Goal: Task Accomplishment & Management: Use online tool/utility

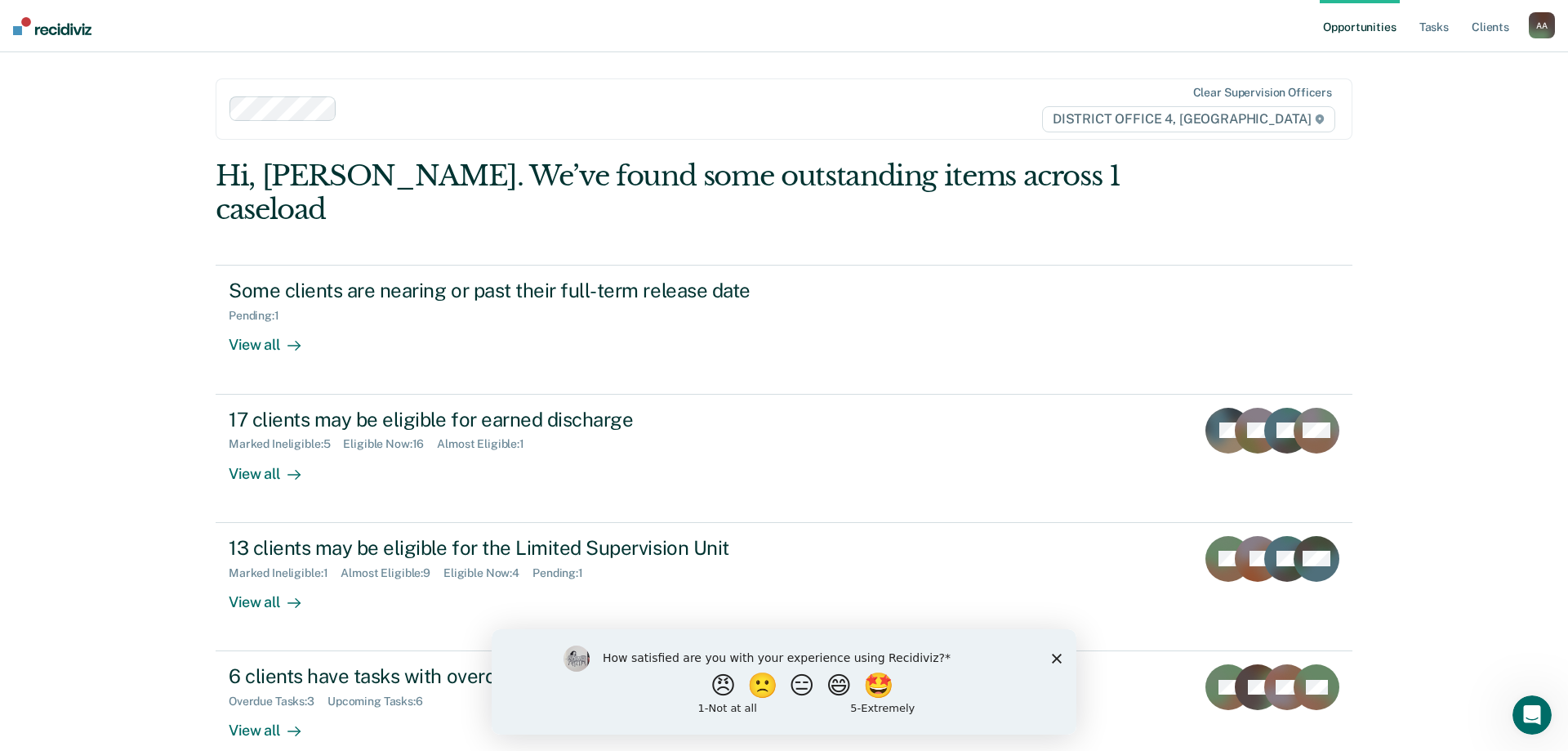
click at [1061, 655] on icon "Close survey" at bounding box center [1057, 657] width 10 height 10
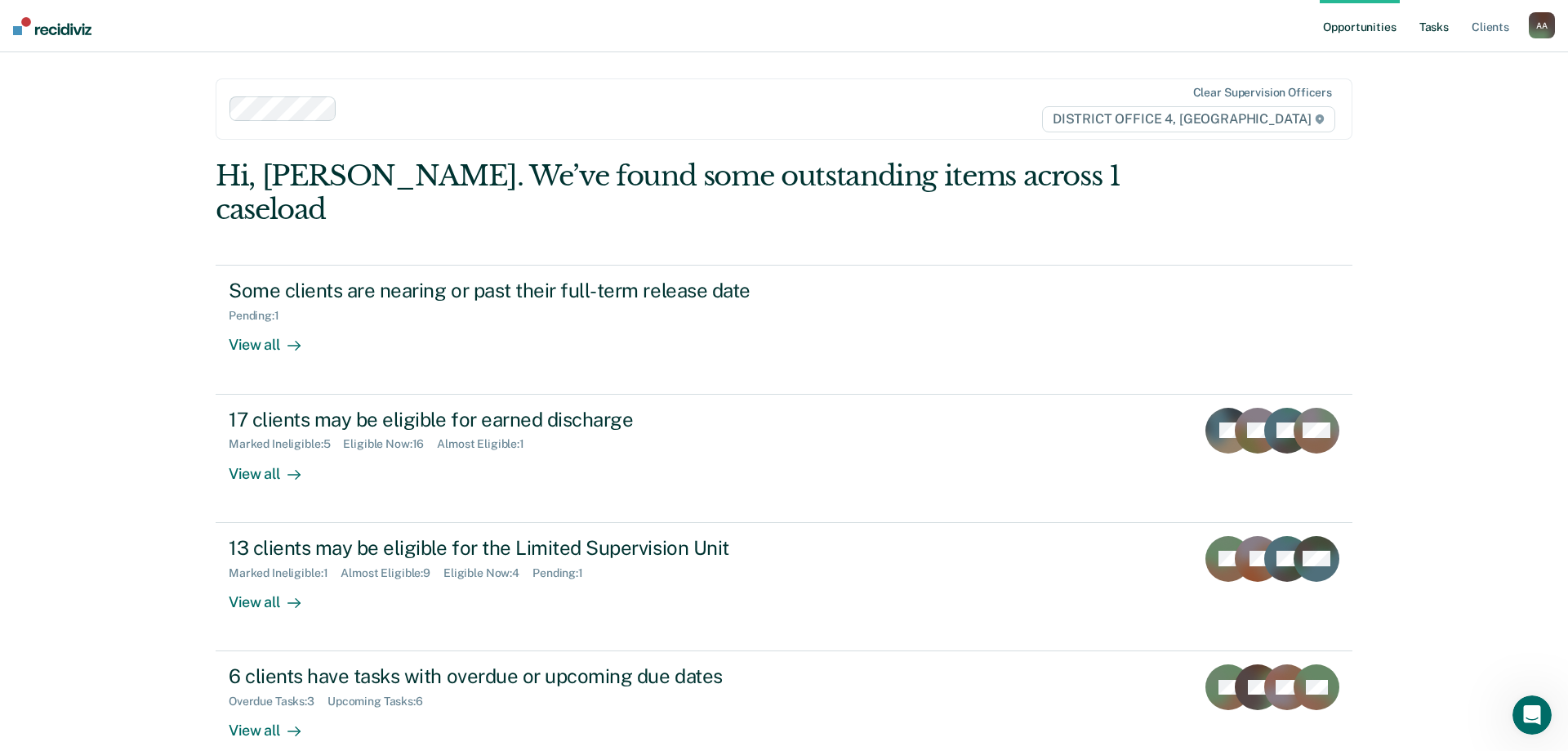
click at [1440, 28] on link "Tasks" at bounding box center [1434, 26] width 36 height 52
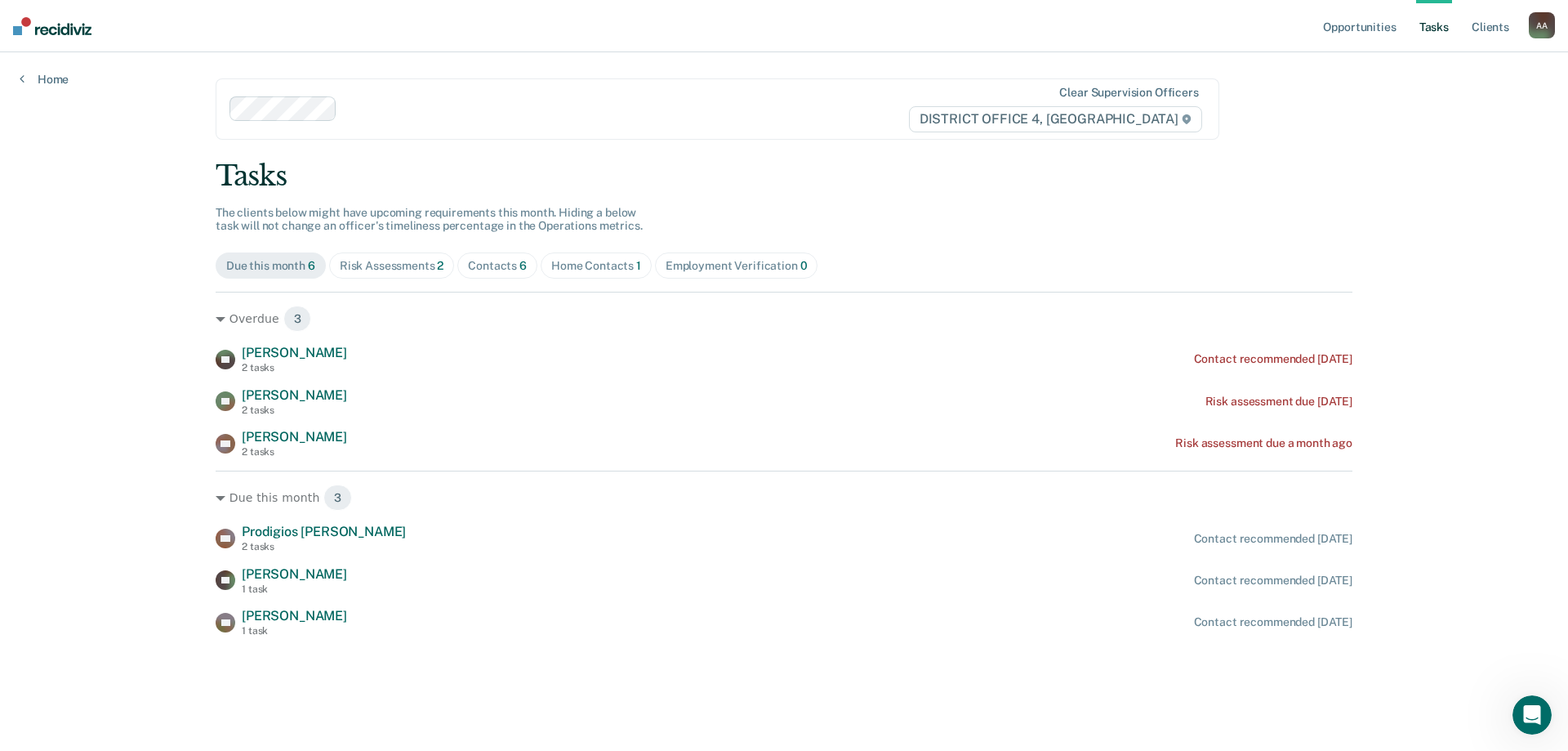
drag, startPoint x: 401, startPoint y: 280, endPoint x: 410, endPoint y: 273, distance: 11.4
click at [402, 279] on div "Tasks The clients below might have upcoming requirements this month. Hiding a b…" at bounding box center [784, 398] width 1137 height 477
click at [411, 272] on div "Risk Assessments 2" at bounding box center [391, 265] width 105 height 14
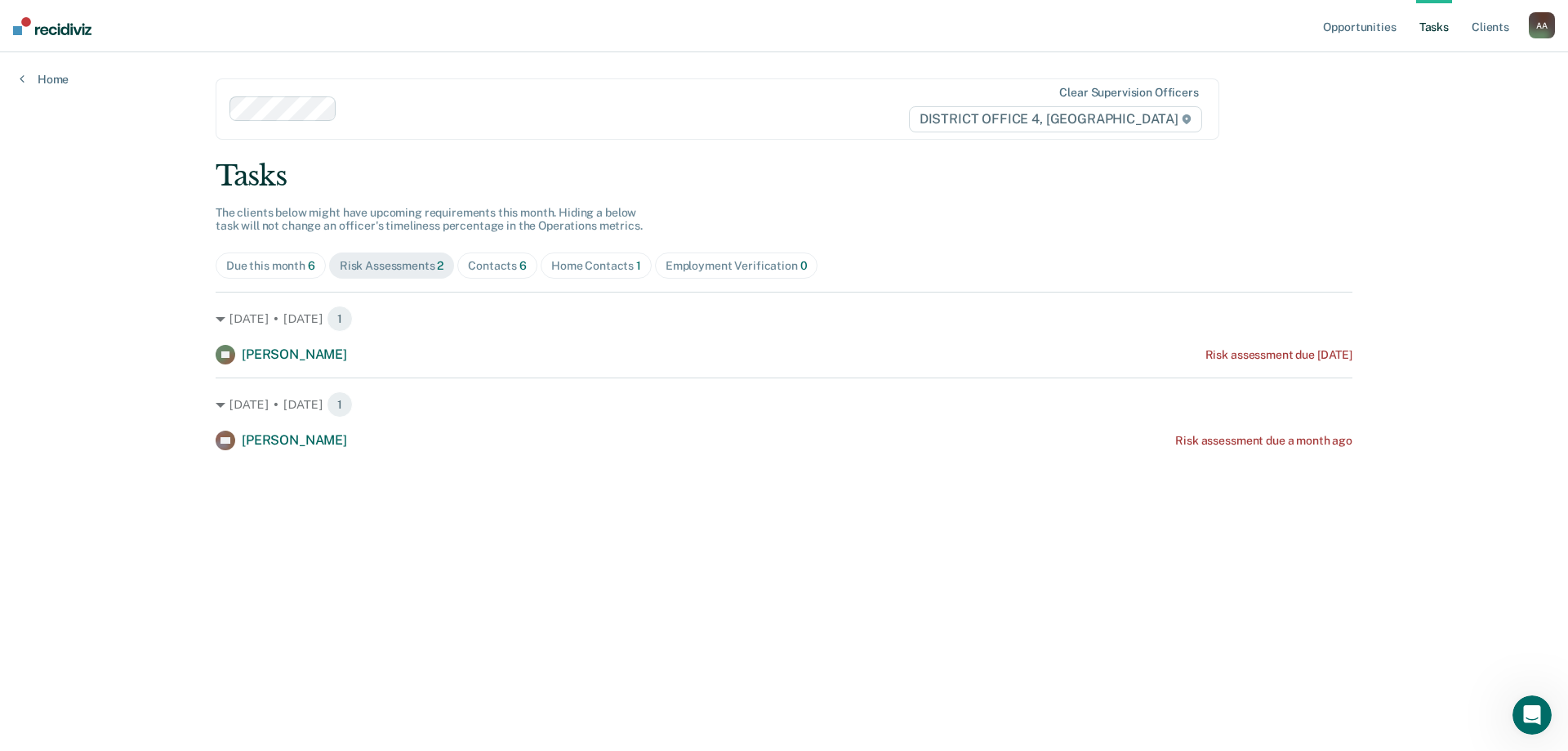
click at [517, 263] on div "Contacts 6" at bounding box center [497, 265] width 58 height 14
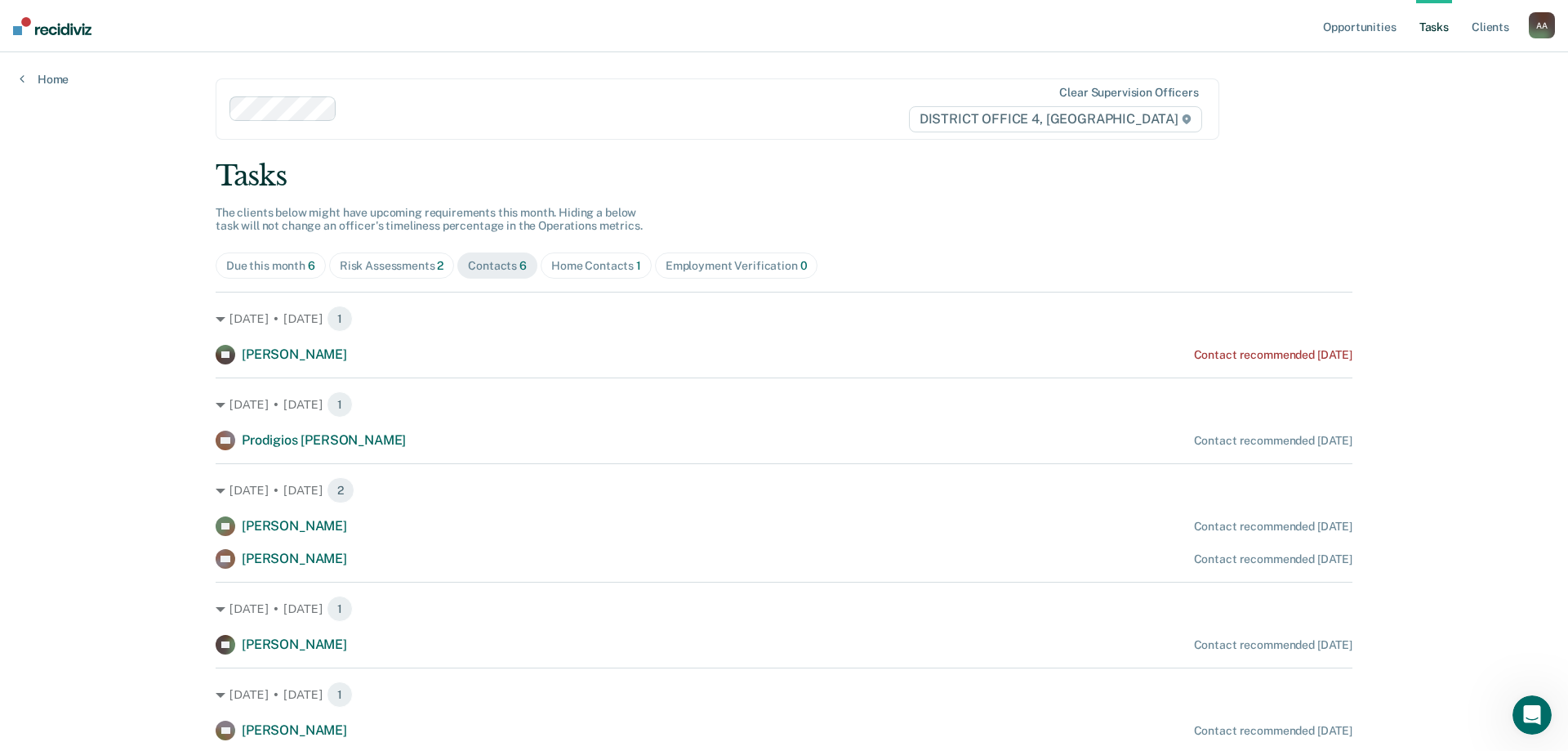
click at [609, 260] on div "Home Contacts 1" at bounding box center [596, 265] width 90 height 14
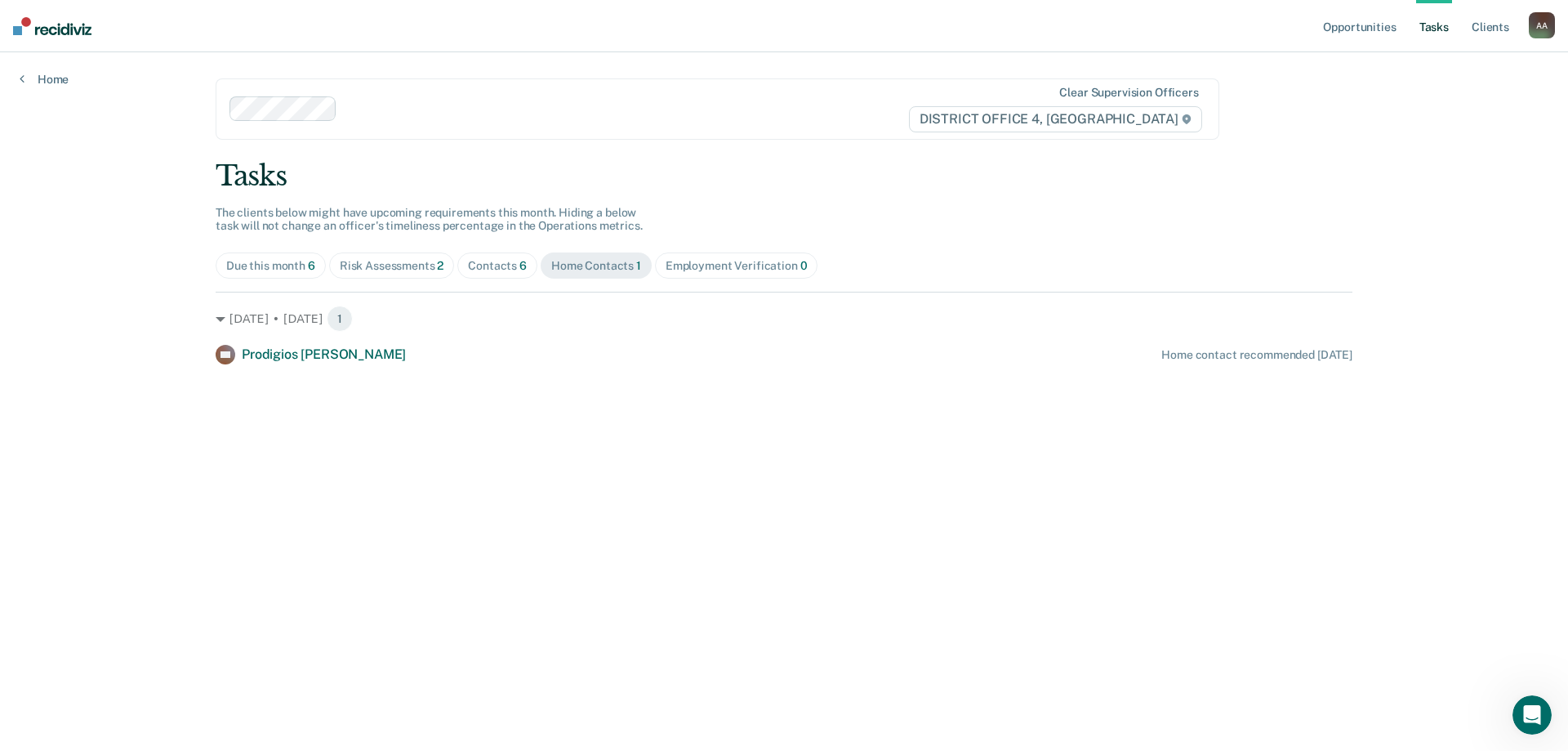
click at [715, 255] on span "Employment Verification 0" at bounding box center [737, 265] width 163 height 26
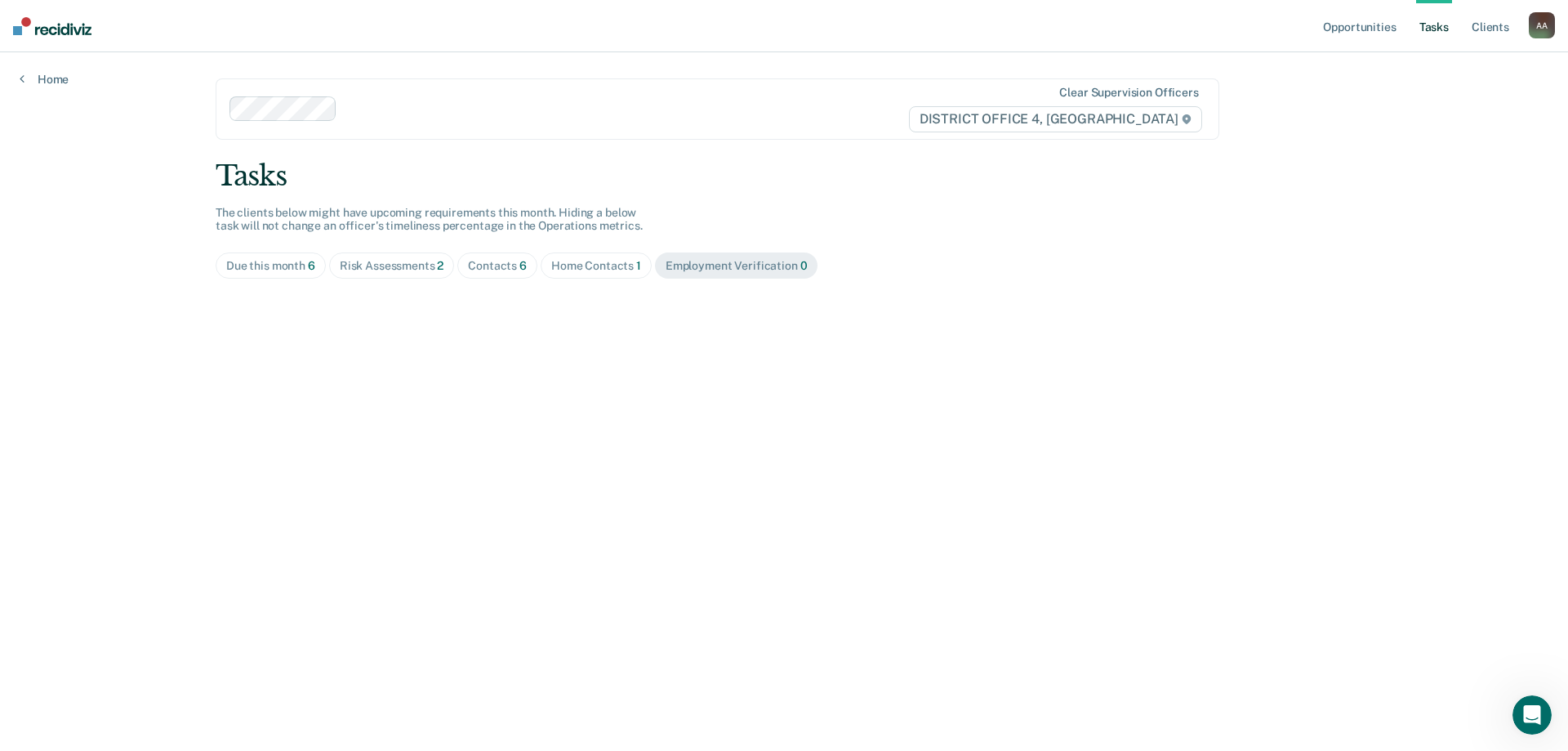
click at [567, 268] on div "Home Contacts 1" at bounding box center [596, 265] width 90 height 14
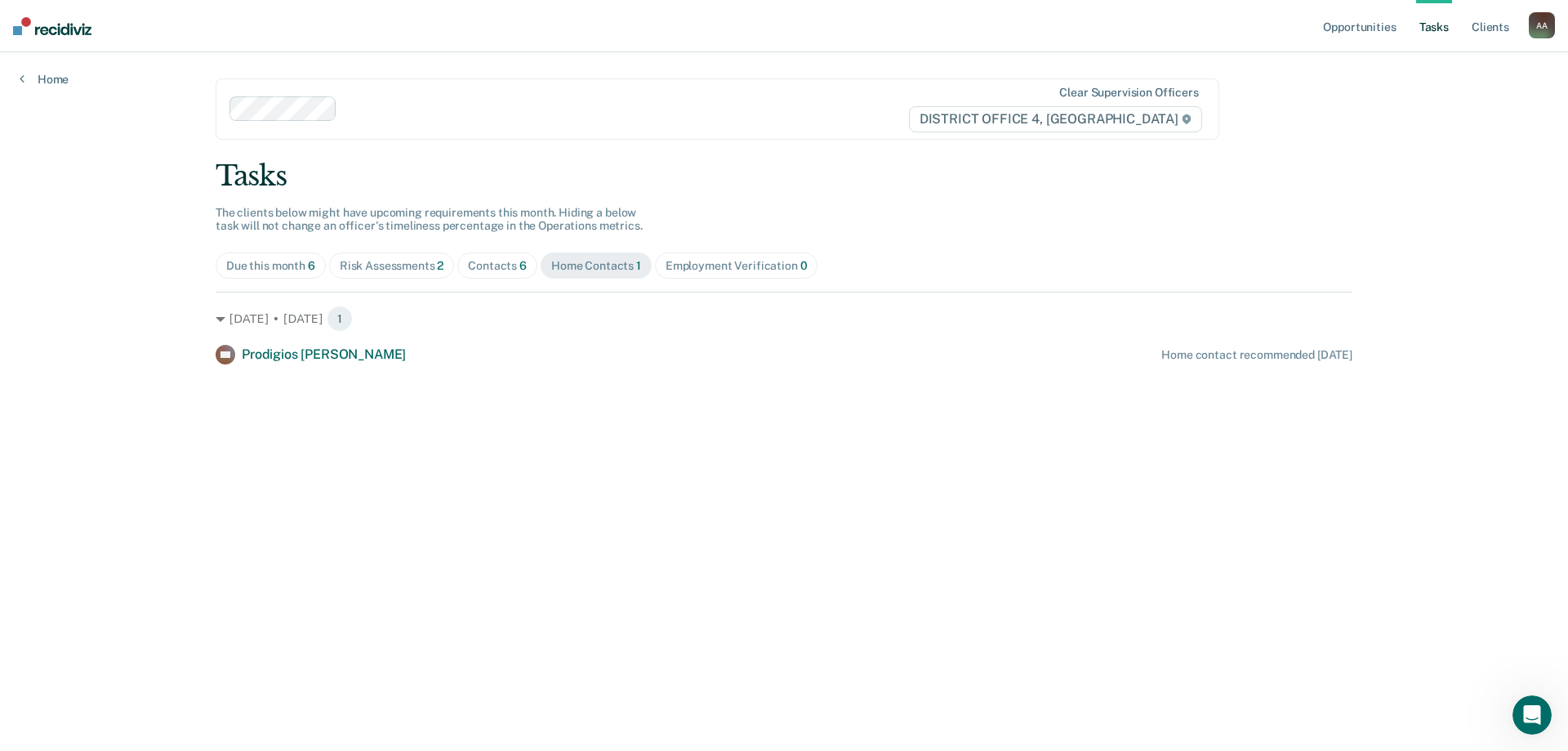
click at [465, 266] on span "Contacts 6" at bounding box center [497, 265] width 80 height 26
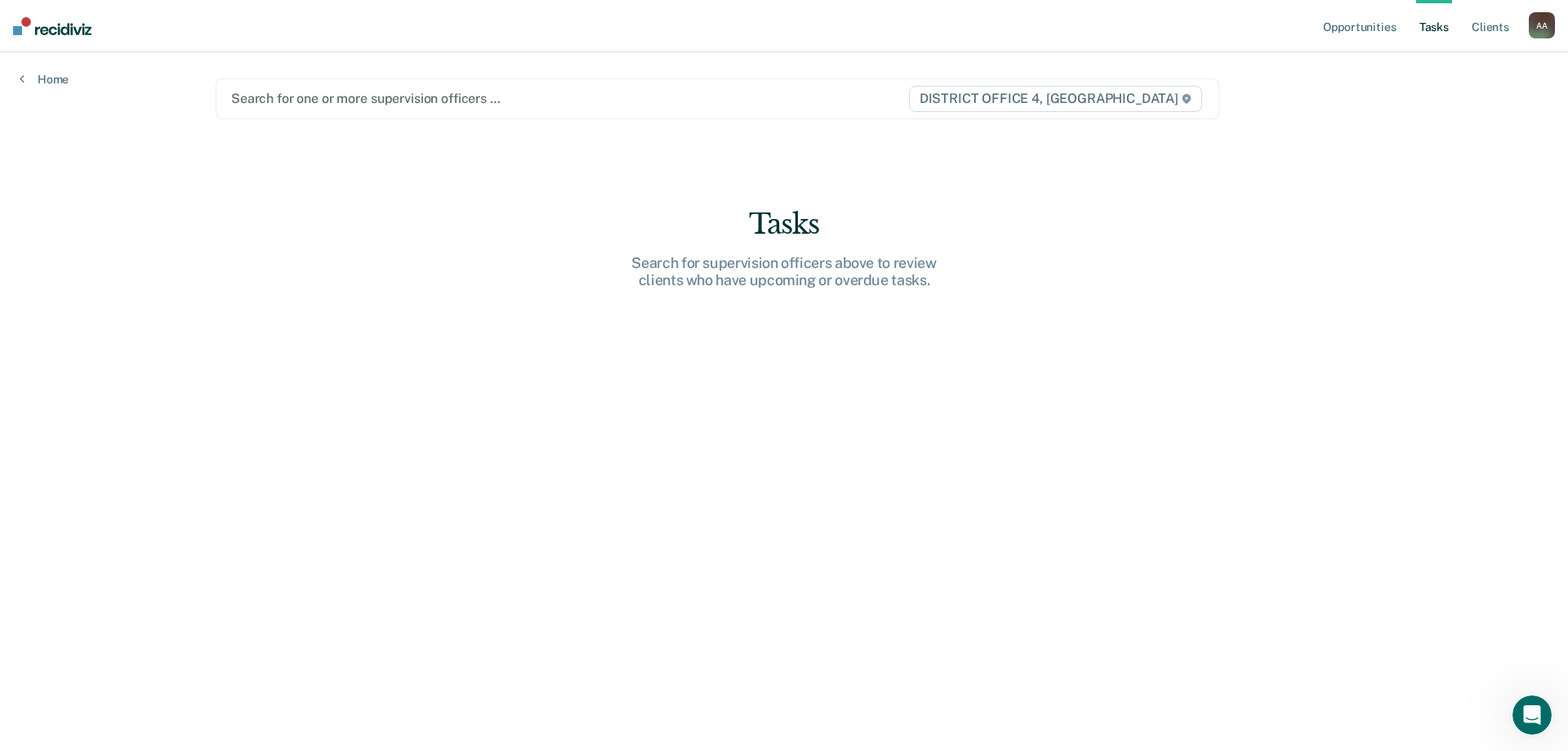
click at [385, 98] on div at bounding box center [568, 98] width 676 height 19
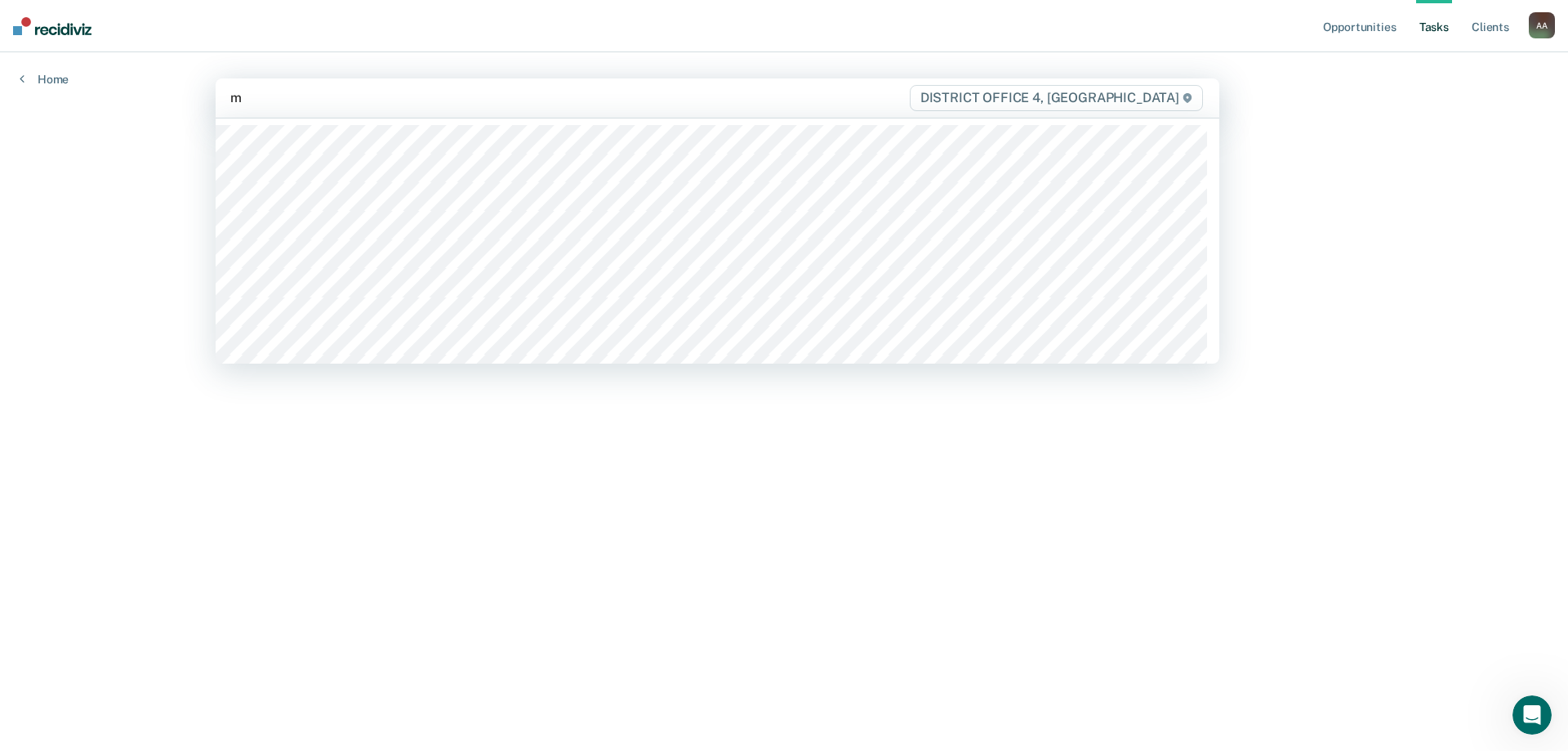
type input "mo"
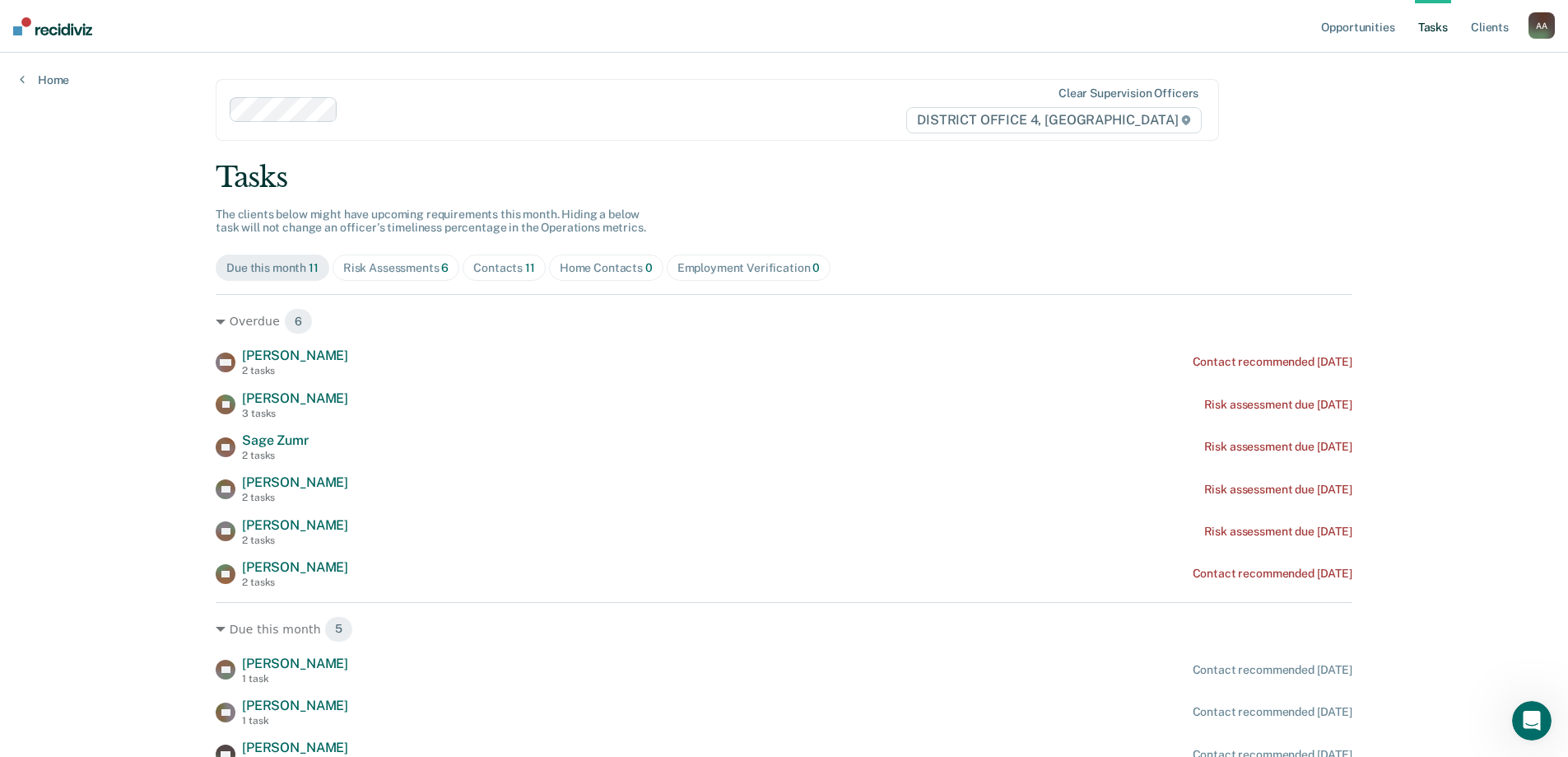
click at [425, 273] on div "Risk Assessments 6" at bounding box center [396, 267] width 107 height 14
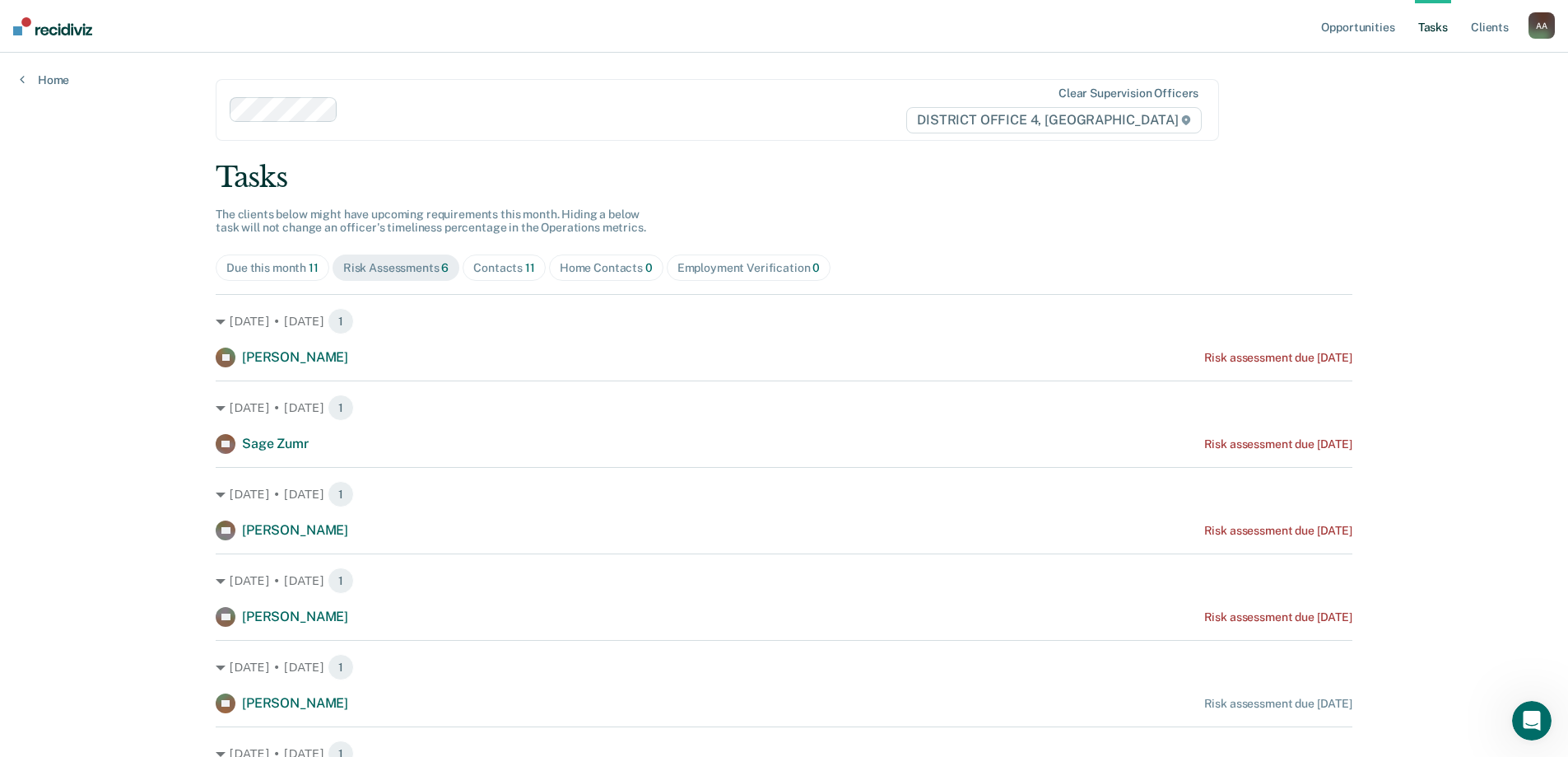
click at [511, 264] on div "Contacts 11" at bounding box center [505, 267] width 62 height 14
click at [608, 266] on div "Home Contacts 0" at bounding box center [606, 267] width 93 height 14
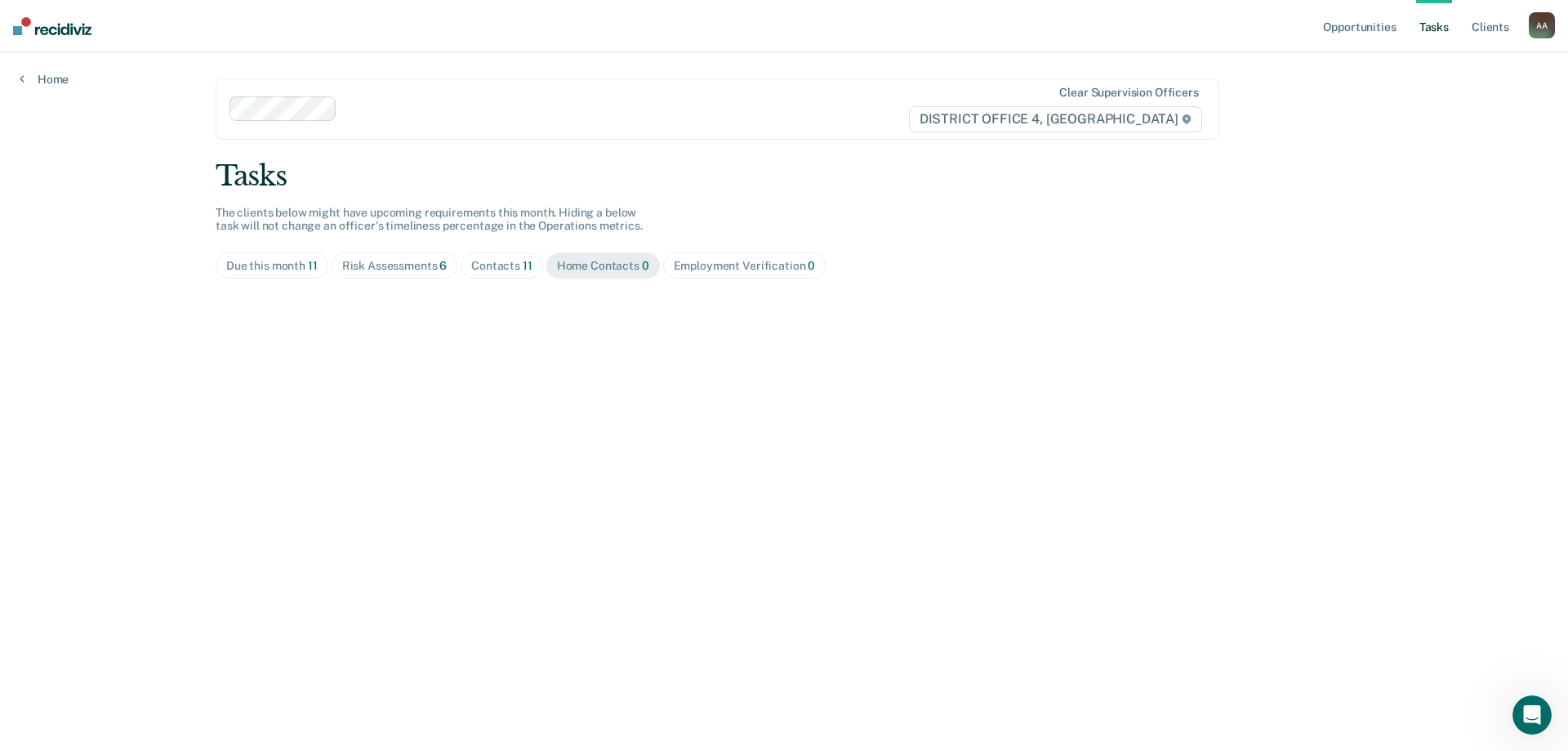
click at [701, 261] on div "Employment Verification 0" at bounding box center [745, 265] width 142 height 14
click at [517, 273] on span "Contacts 11" at bounding box center [502, 265] width 83 height 26
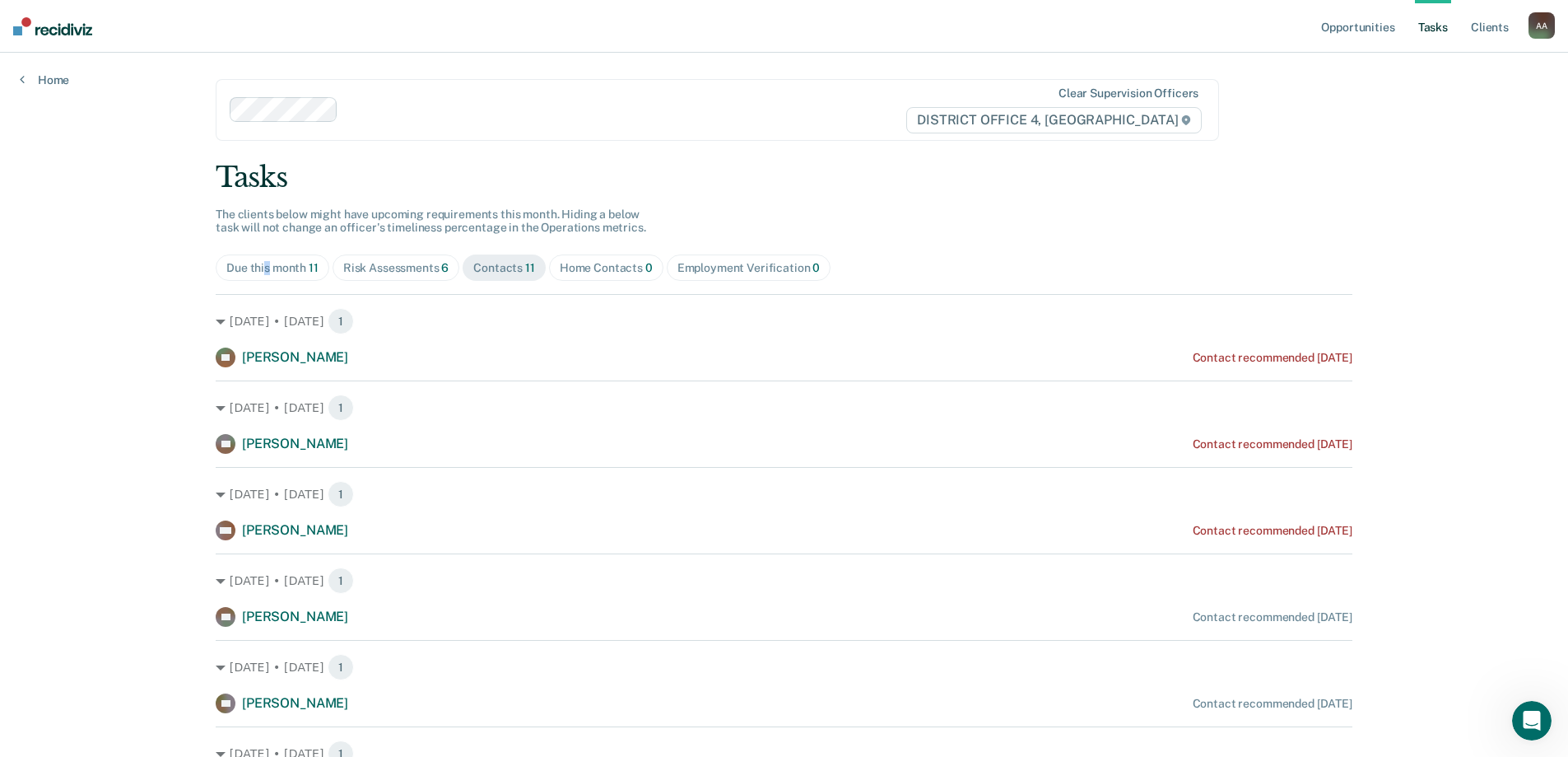
click at [262, 273] on div "Due this month 11" at bounding box center [272, 267] width 93 height 14
